Goal: Task Accomplishment & Management: Manage account settings

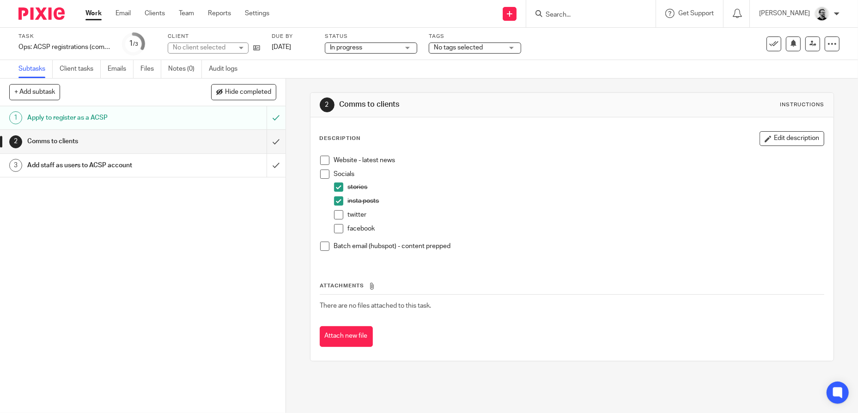
click at [598, 13] on input "Search" at bounding box center [586, 15] width 83 height 8
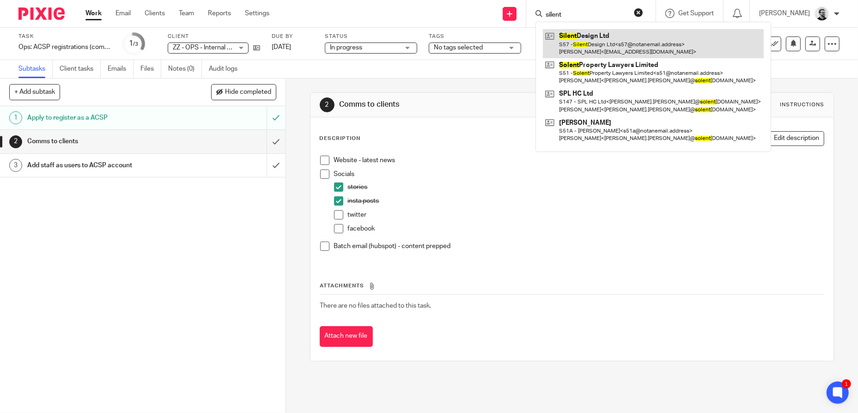
type input "silent"
click at [631, 38] on link at bounding box center [653, 43] width 221 height 29
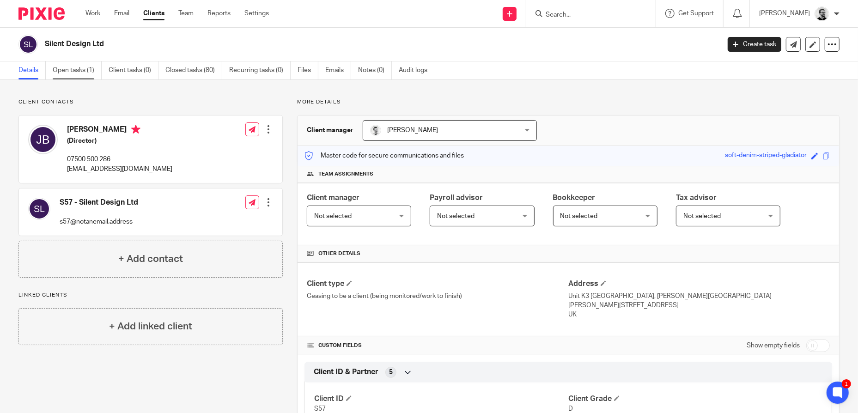
click at [84, 78] on link "Open tasks (1)" at bounding box center [77, 70] width 49 height 18
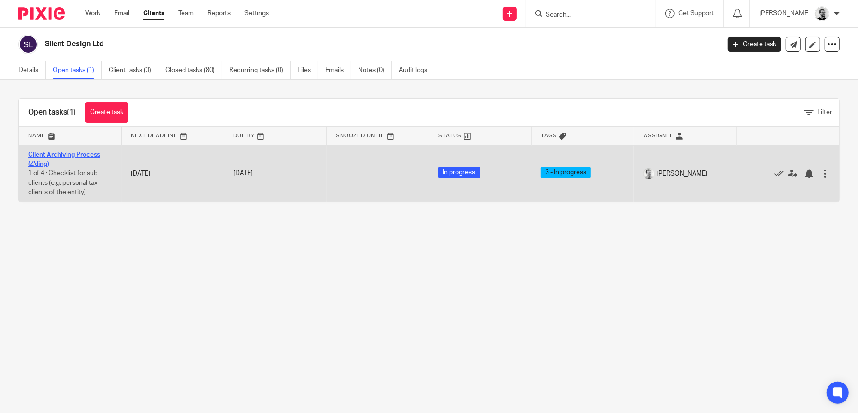
click at [68, 156] on link "Client Archiving Process (Z'ding)" at bounding box center [64, 160] width 72 height 16
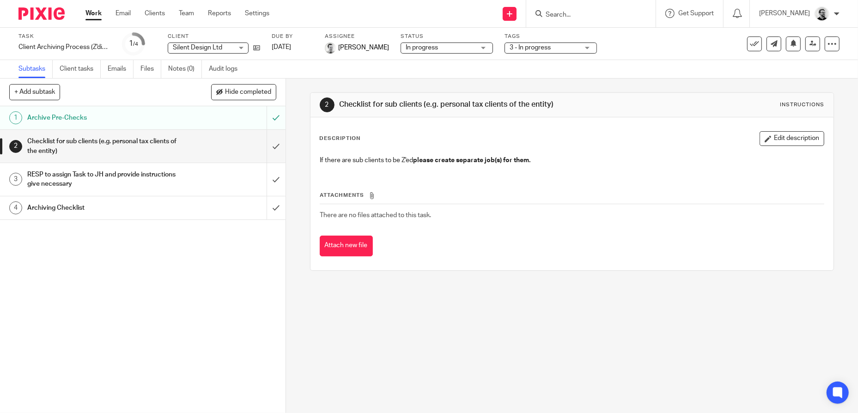
click at [176, 118] on div "Archive Pre-Checks" at bounding box center [142, 118] width 230 height 14
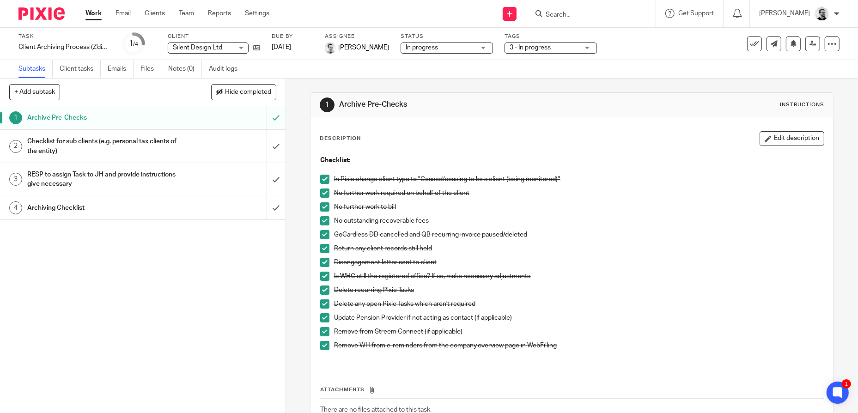
click at [93, 15] on link "Work" at bounding box center [93, 13] width 16 height 9
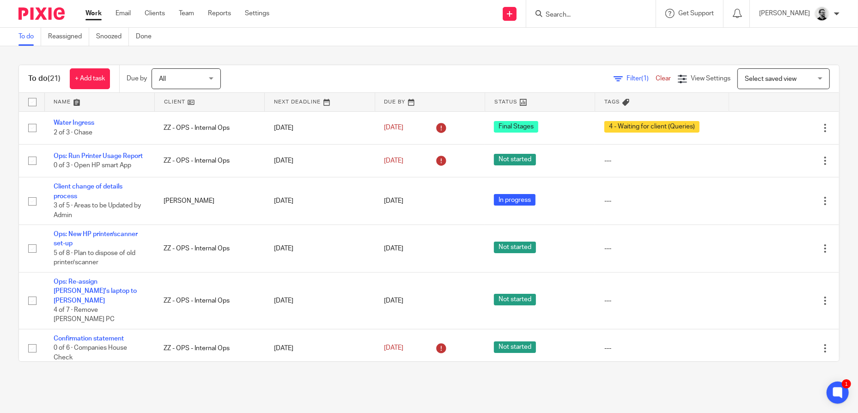
click at [89, 15] on link "Work" at bounding box center [93, 13] width 16 height 9
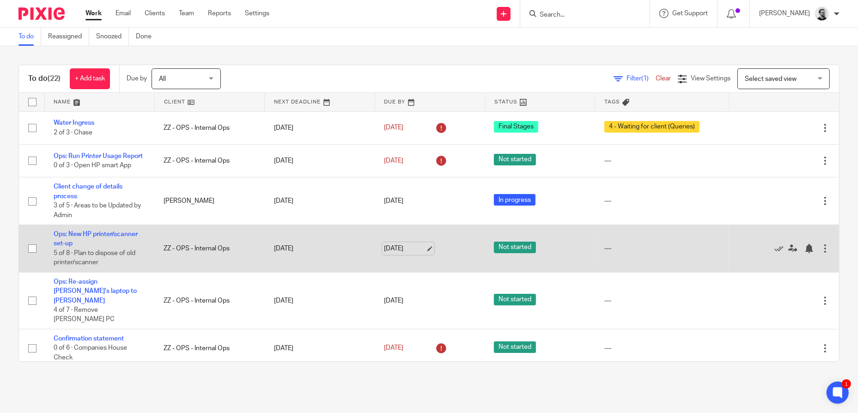
click at [397, 253] on link "[DATE]" at bounding box center [405, 249] width 42 height 10
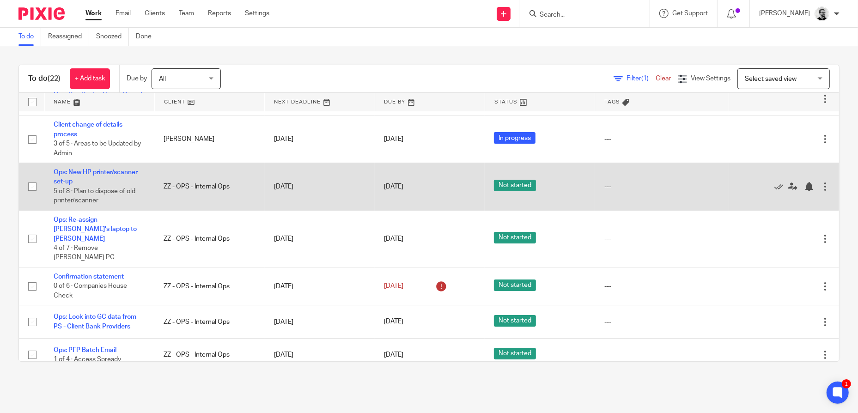
scroll to position [139, 0]
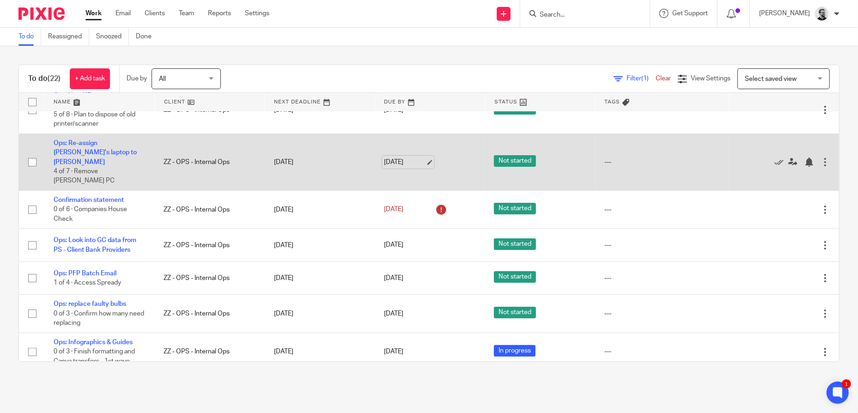
click at [410, 159] on link "[DATE]" at bounding box center [405, 163] width 42 height 10
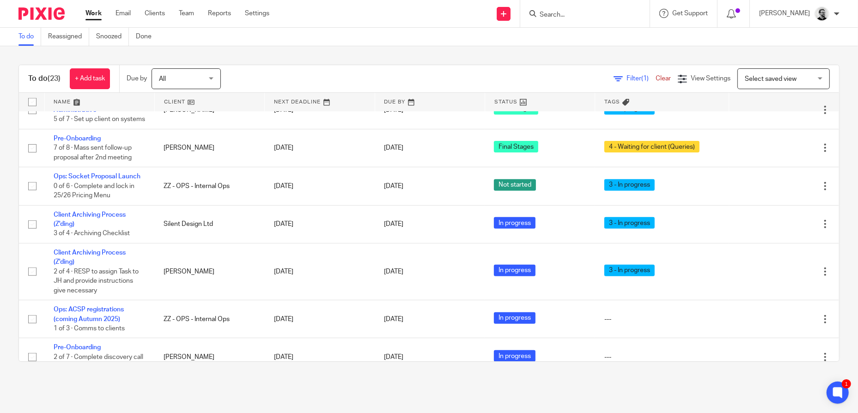
scroll to position [535, 0]
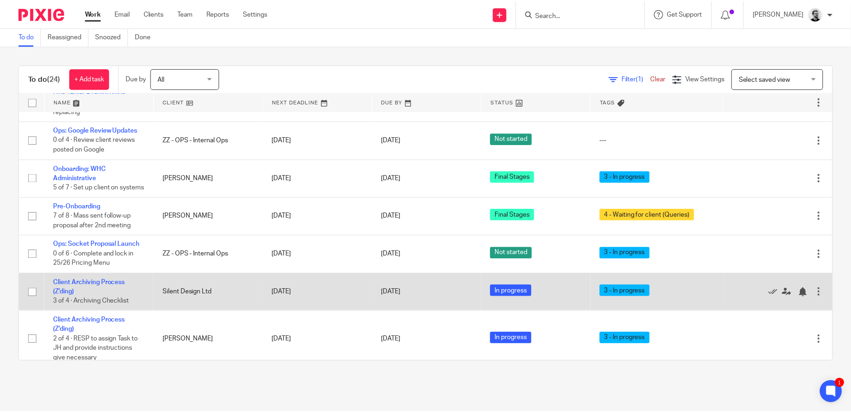
scroll to position [554, 0]
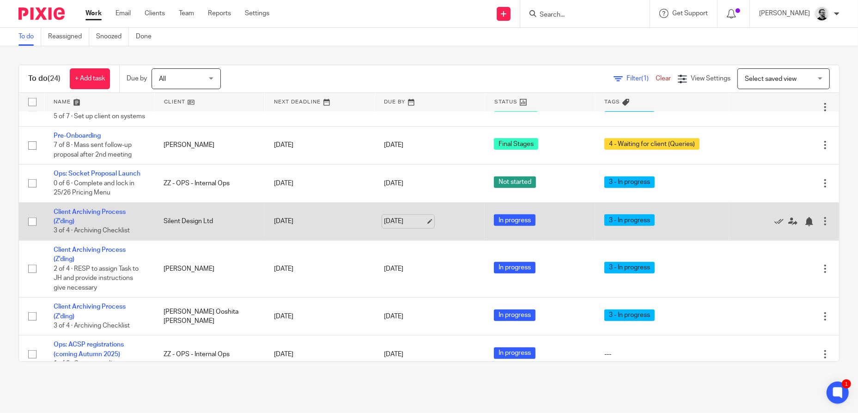
click at [421, 217] on link "[DATE]" at bounding box center [405, 222] width 42 height 10
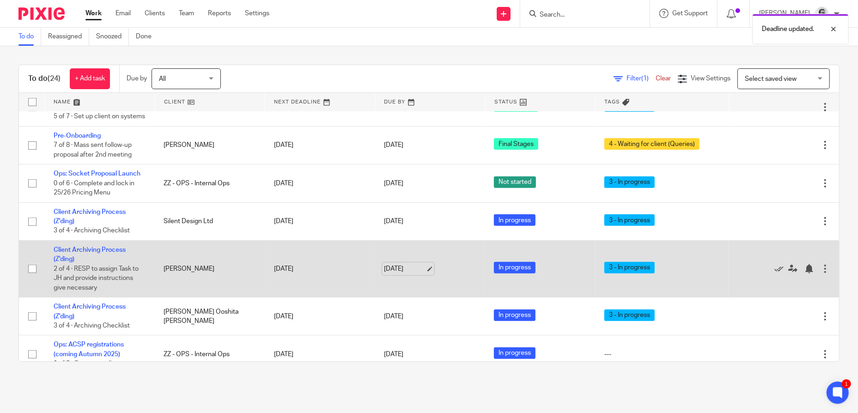
click at [401, 264] on link "[DATE]" at bounding box center [405, 269] width 42 height 10
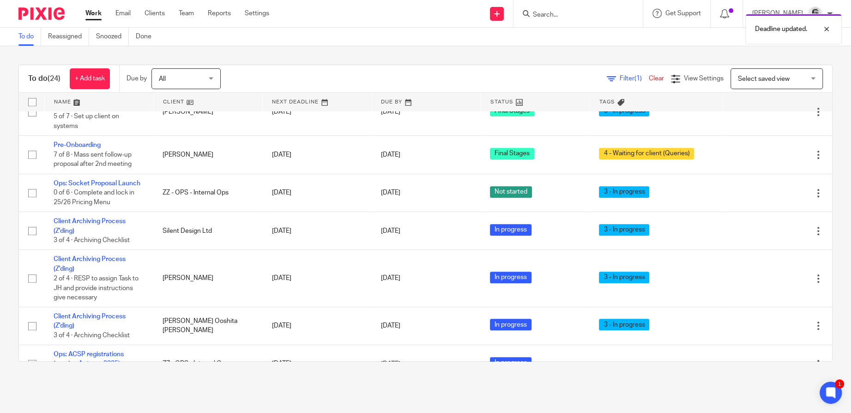
scroll to position [0, 0]
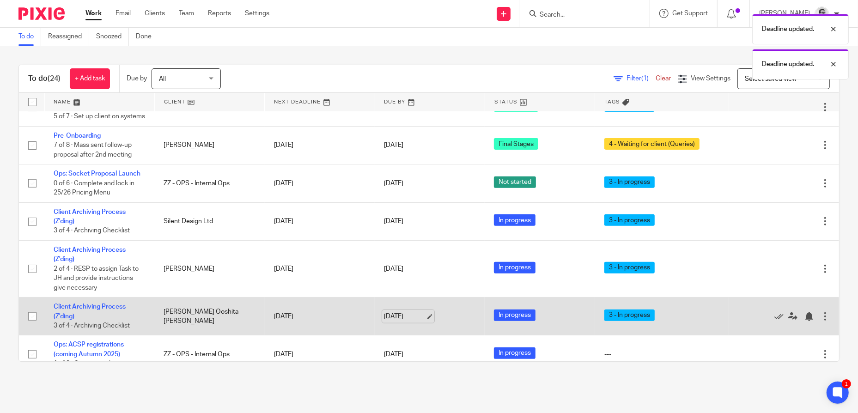
click at [401, 312] on link "[DATE]" at bounding box center [405, 317] width 42 height 10
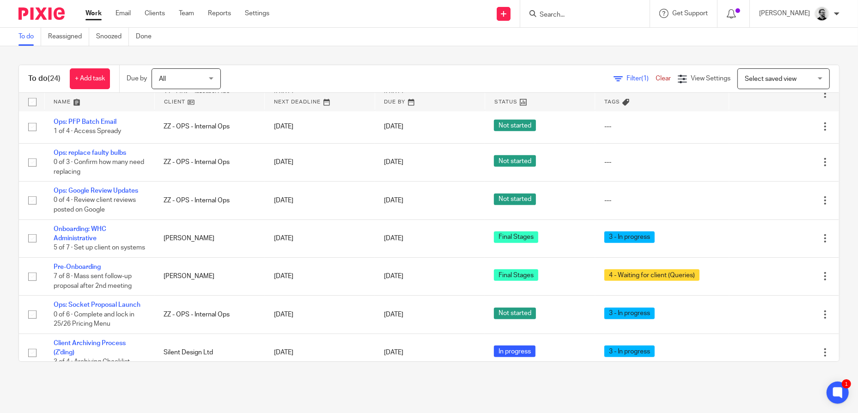
scroll to position [416, 0]
